Goal: Transaction & Acquisition: Purchase product/service

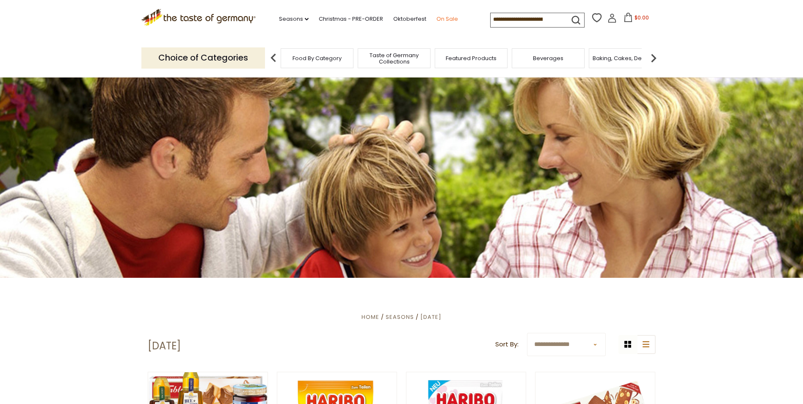
click at [445, 22] on link "On Sale" at bounding box center [448, 18] width 22 height 9
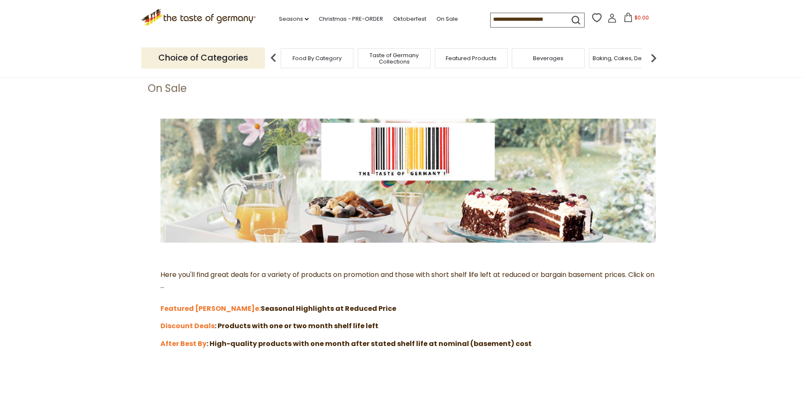
scroll to position [96, 0]
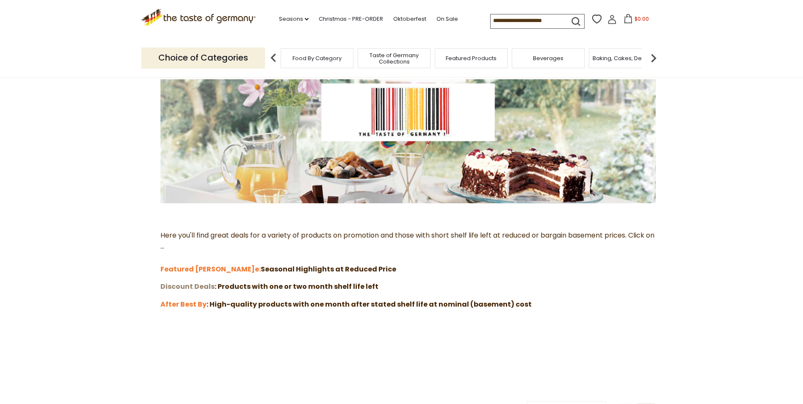
click at [202, 286] on strong "Discount Deals" at bounding box center [187, 287] width 54 height 10
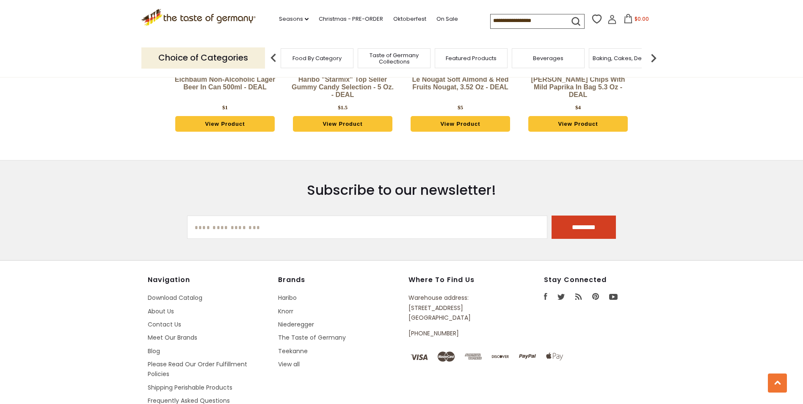
scroll to position [2350, 0]
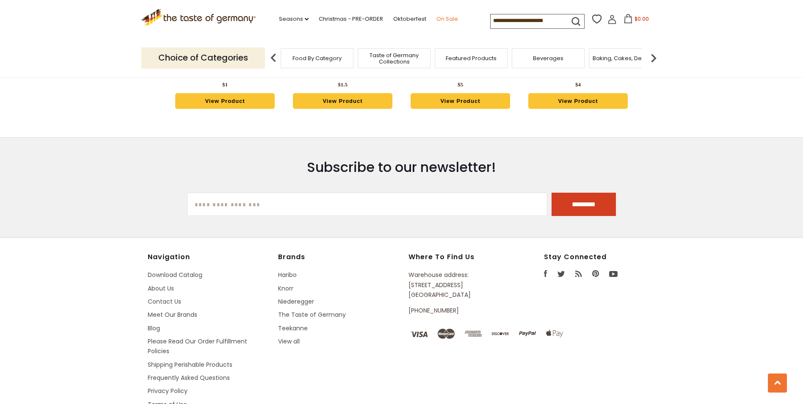
click at [449, 19] on link "On Sale" at bounding box center [448, 18] width 22 height 9
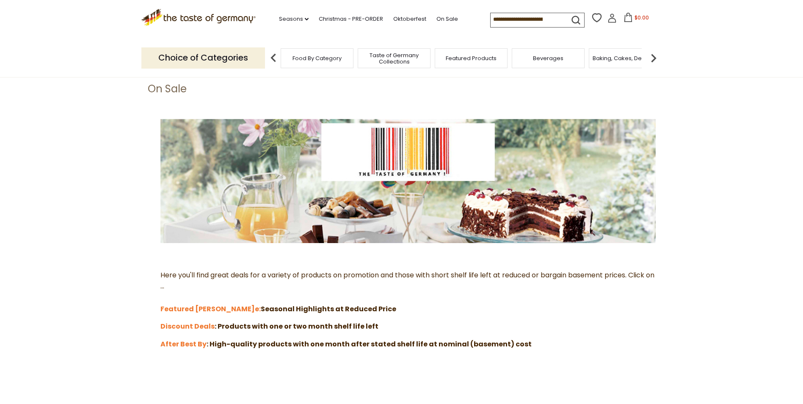
scroll to position [96, 0]
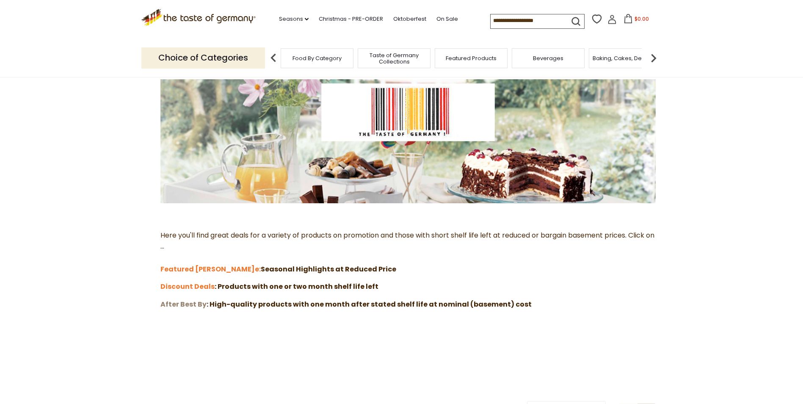
click at [186, 304] on strong "After Best By" at bounding box center [183, 304] width 46 height 10
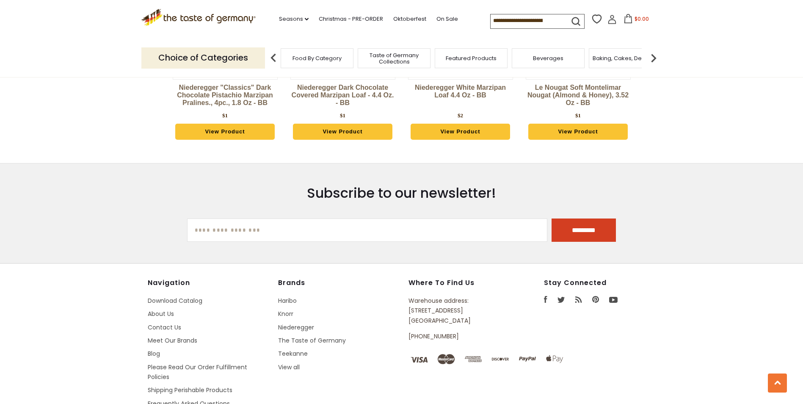
scroll to position [819, 0]
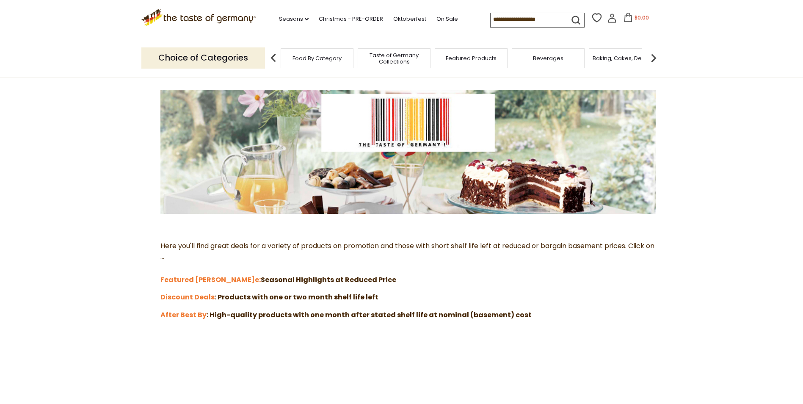
scroll to position [96, 0]
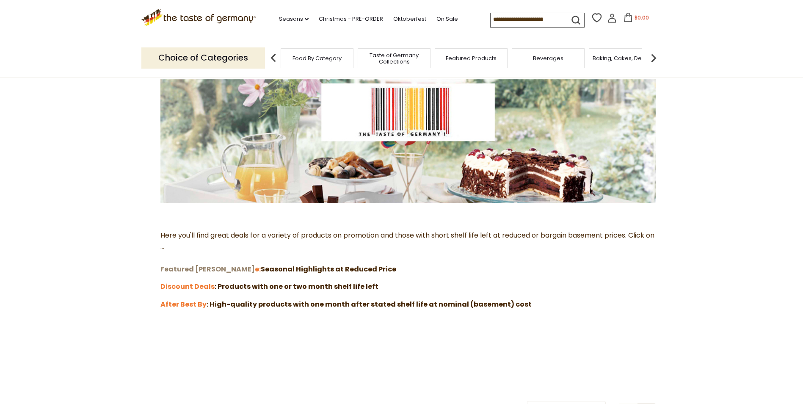
click at [201, 269] on strong "Featured [PERSON_NAME]" at bounding box center [207, 269] width 94 height 10
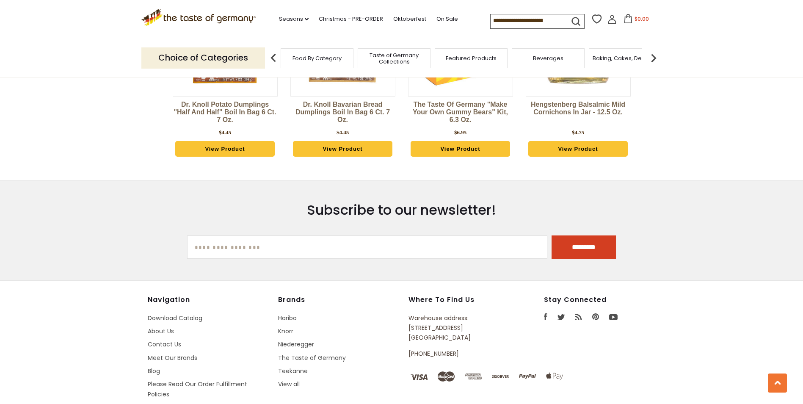
scroll to position [813, 0]
